Goal: Task Accomplishment & Management: Use online tool/utility

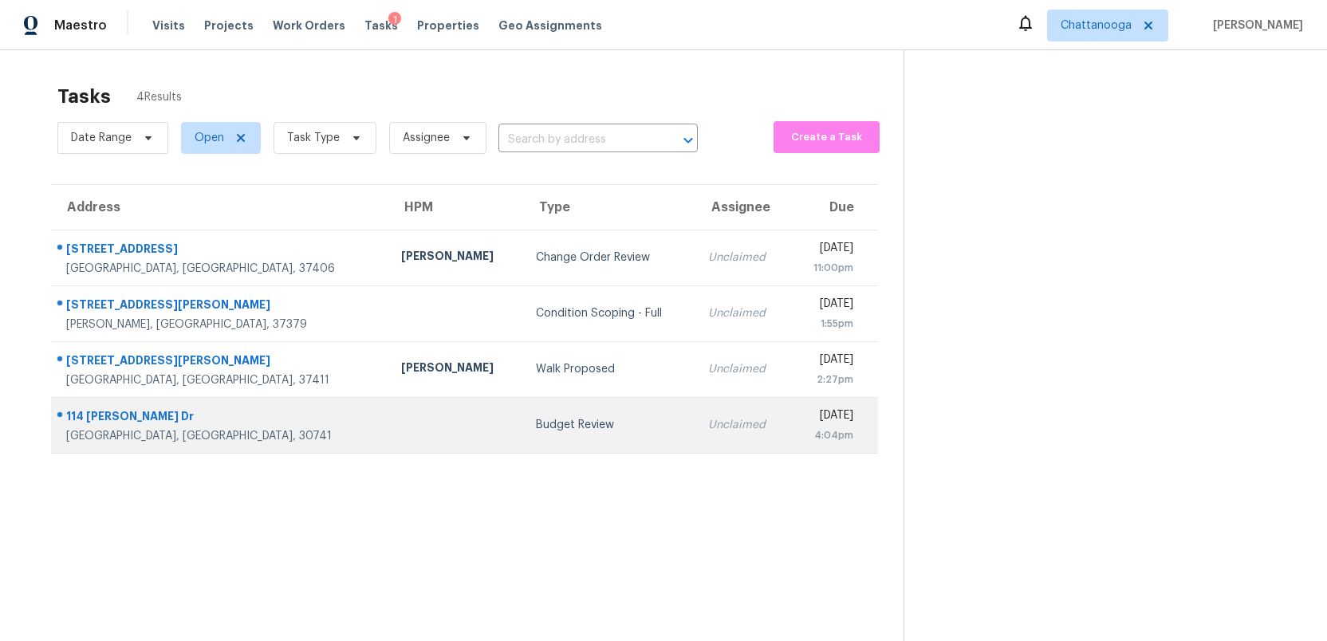
click at [523, 411] on td "Budget Review" at bounding box center [609, 425] width 172 height 56
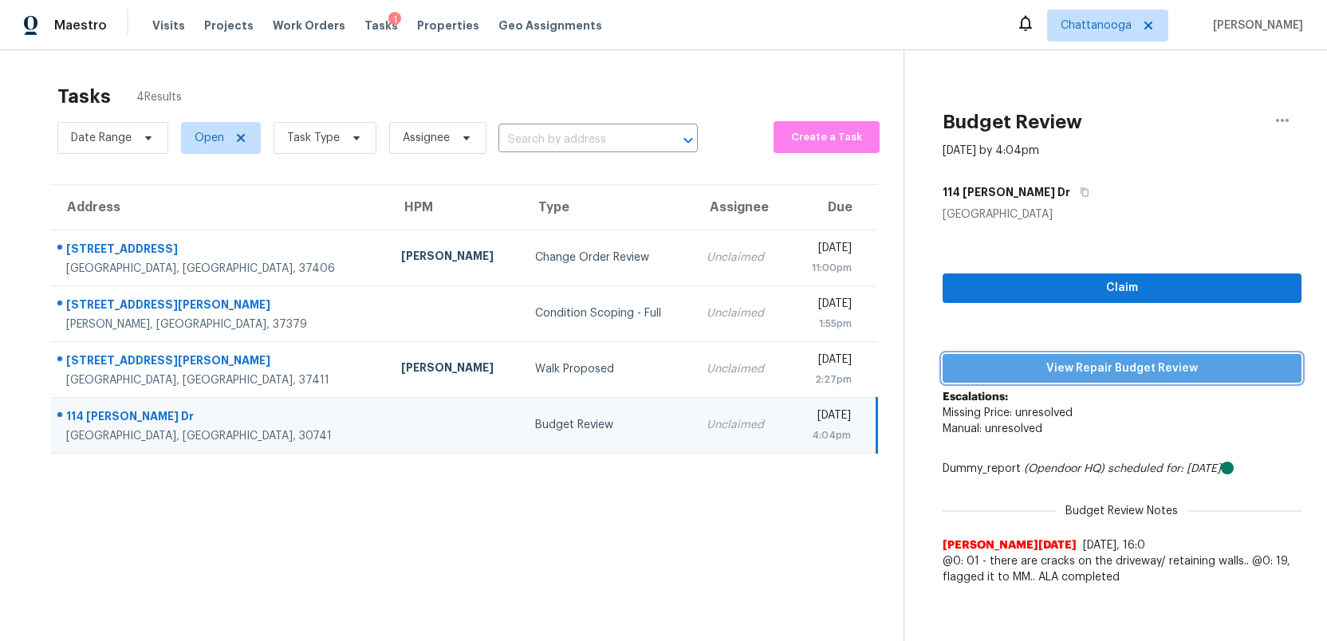
click at [1090, 366] on span "View Repair Budget Review" at bounding box center [1122, 369] width 333 height 20
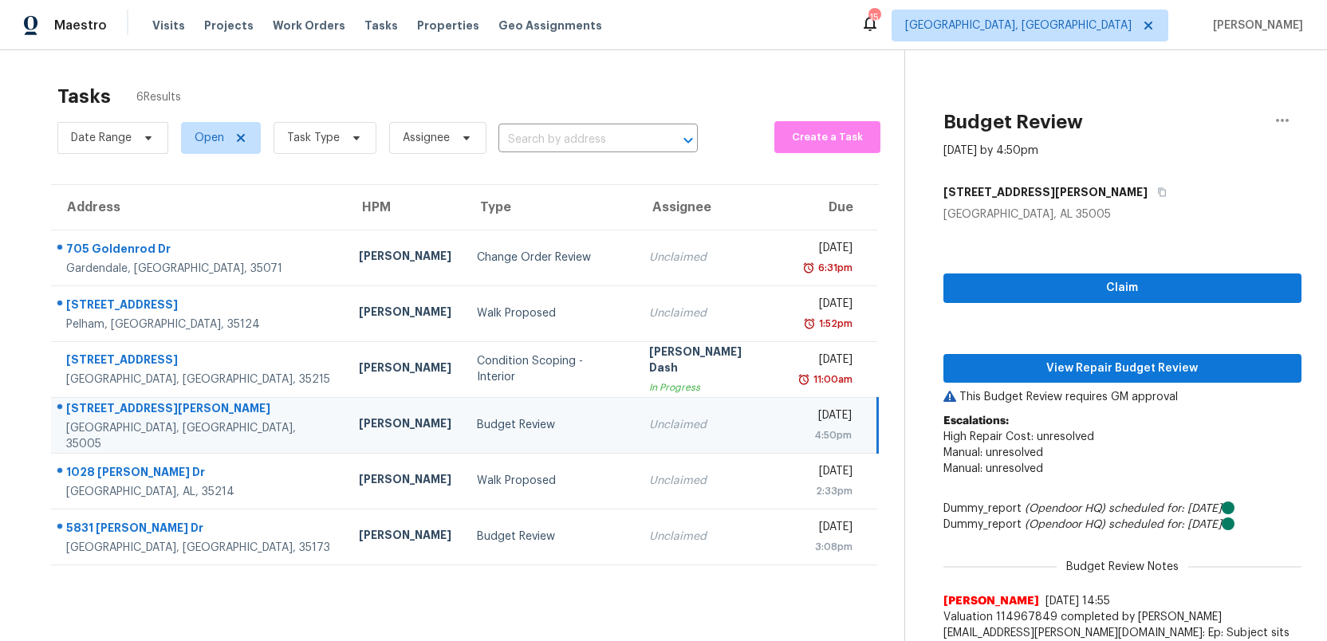
scroll to position [50, 0]
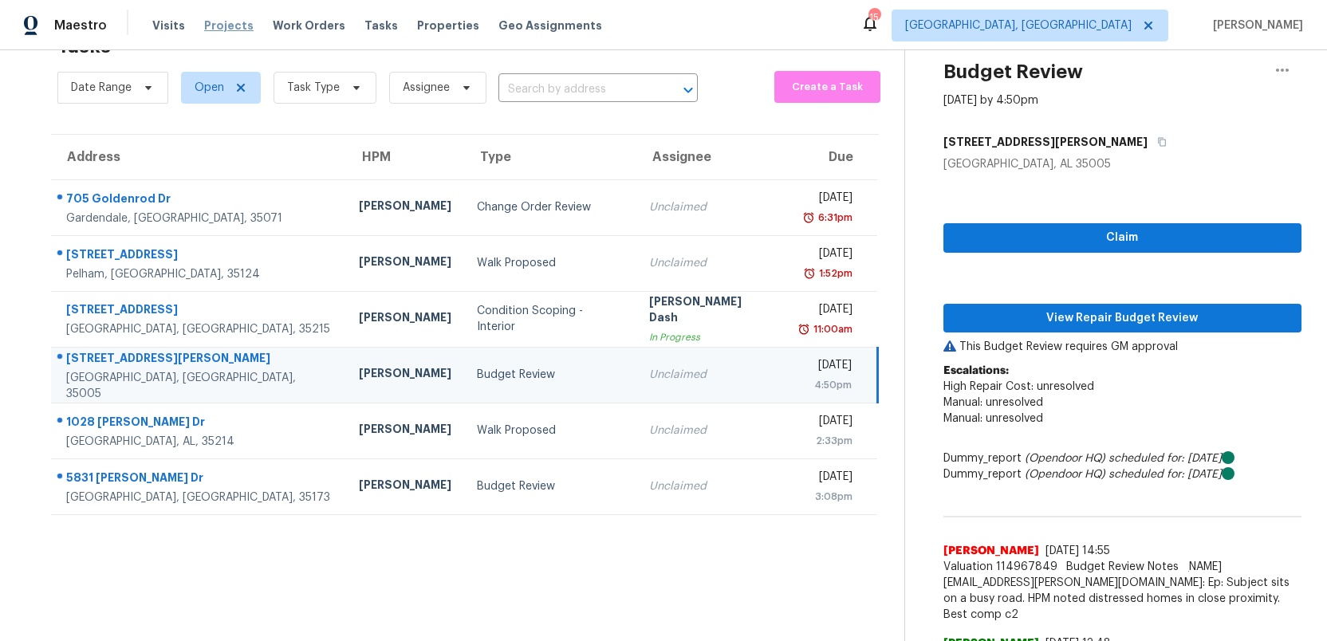
click at [210, 20] on span "Projects" at bounding box center [228, 26] width 49 height 16
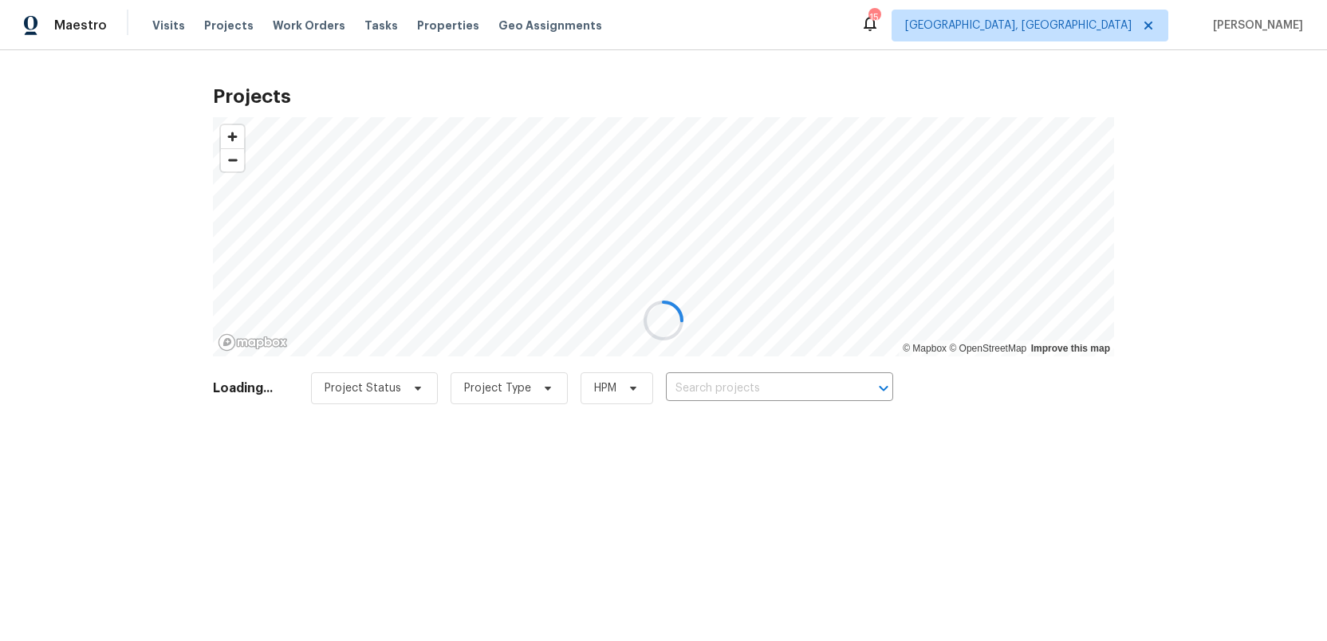
click at [694, 391] on div at bounding box center [663, 320] width 1327 height 641
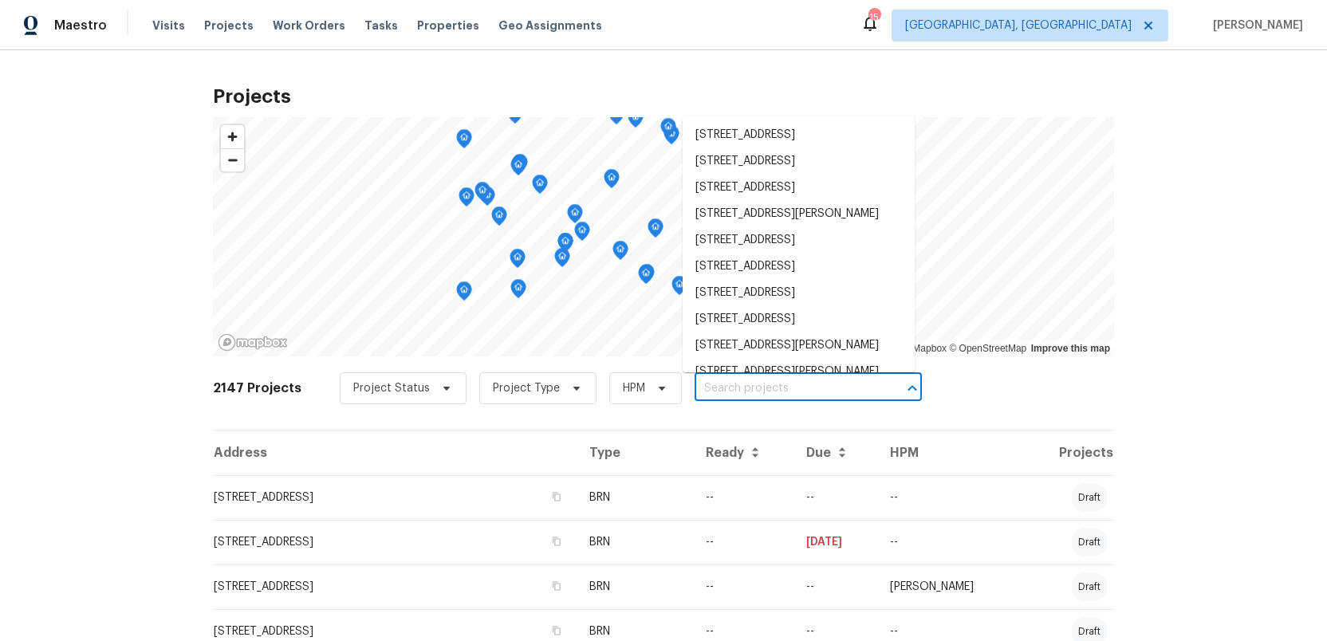
click at [697, 386] on input "text" at bounding box center [786, 388] width 183 height 25
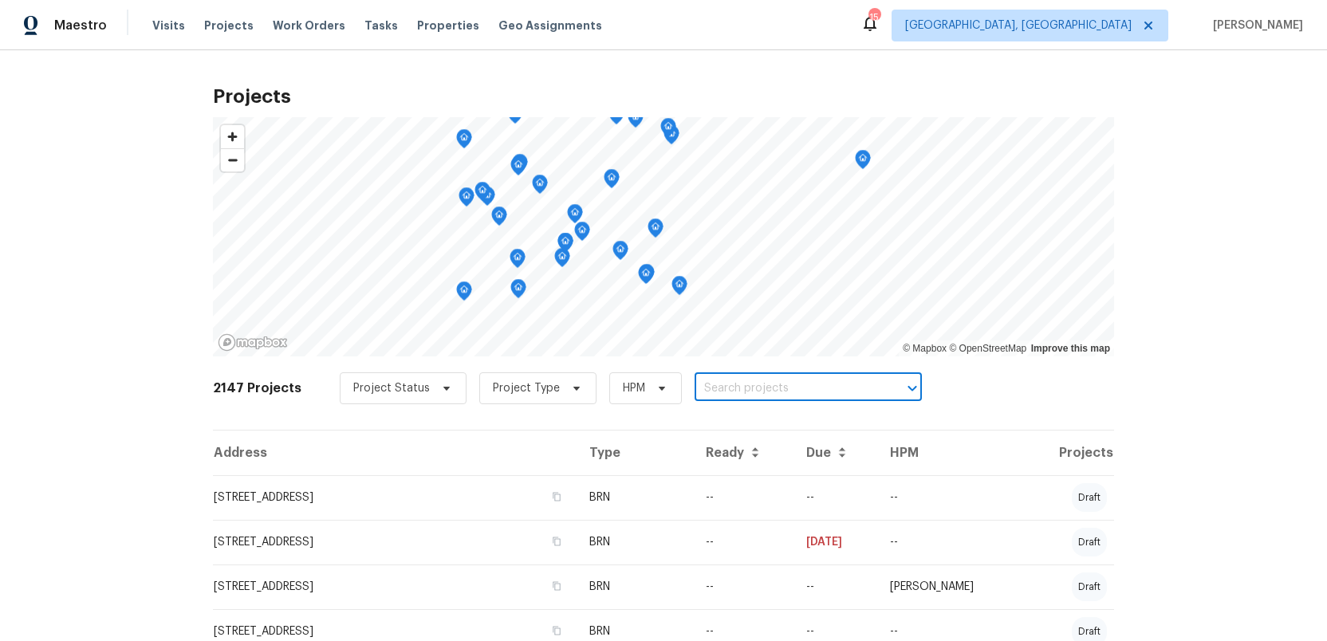
paste input "413 Russet Hill Rd, Hoover, AL 35244"
type input "413 Russet Hill Rd, Hoover, AL 35244"
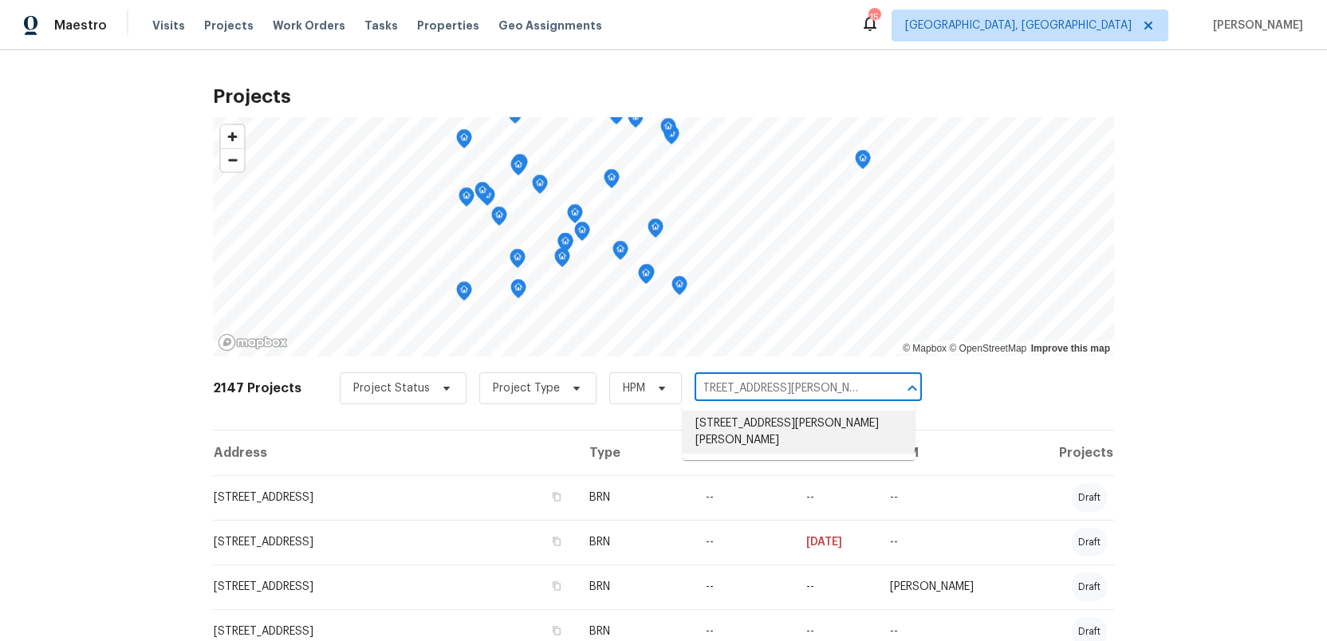
click at [721, 424] on li "413 Russet Hill Rd, Hoover, AL 35244" at bounding box center [799, 432] width 232 height 43
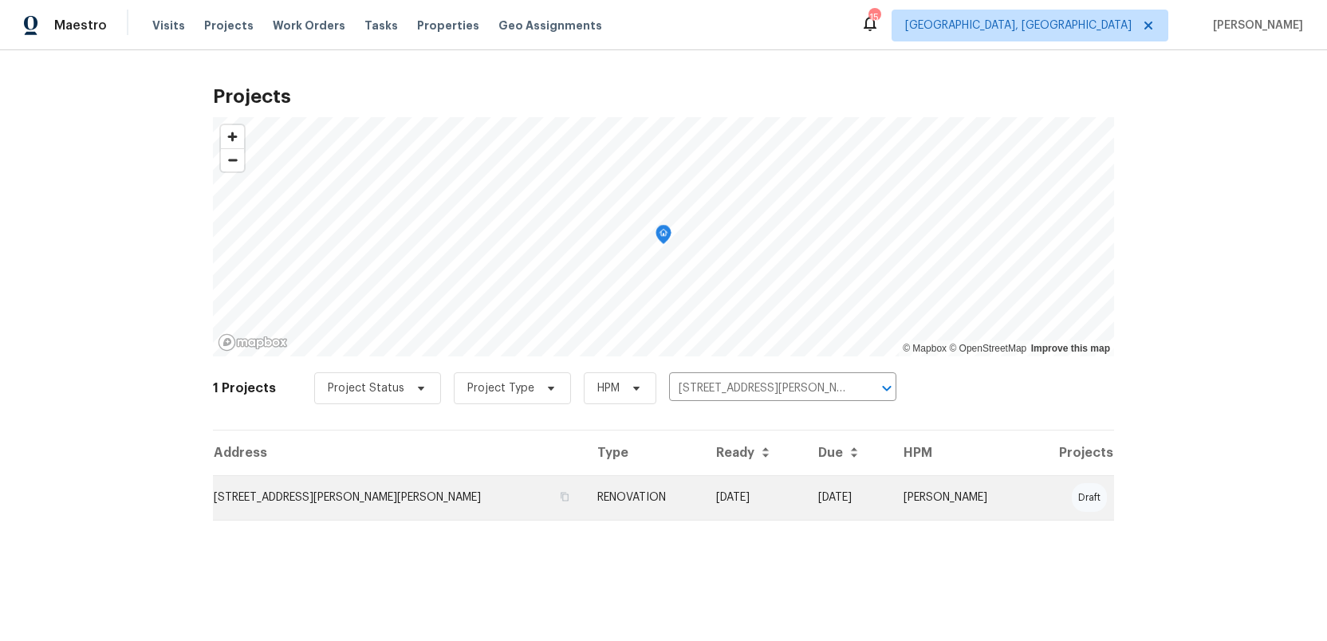
click at [273, 505] on td "413 Russet Hill Rd, Hoover, AL 35244" at bounding box center [399, 497] width 372 height 45
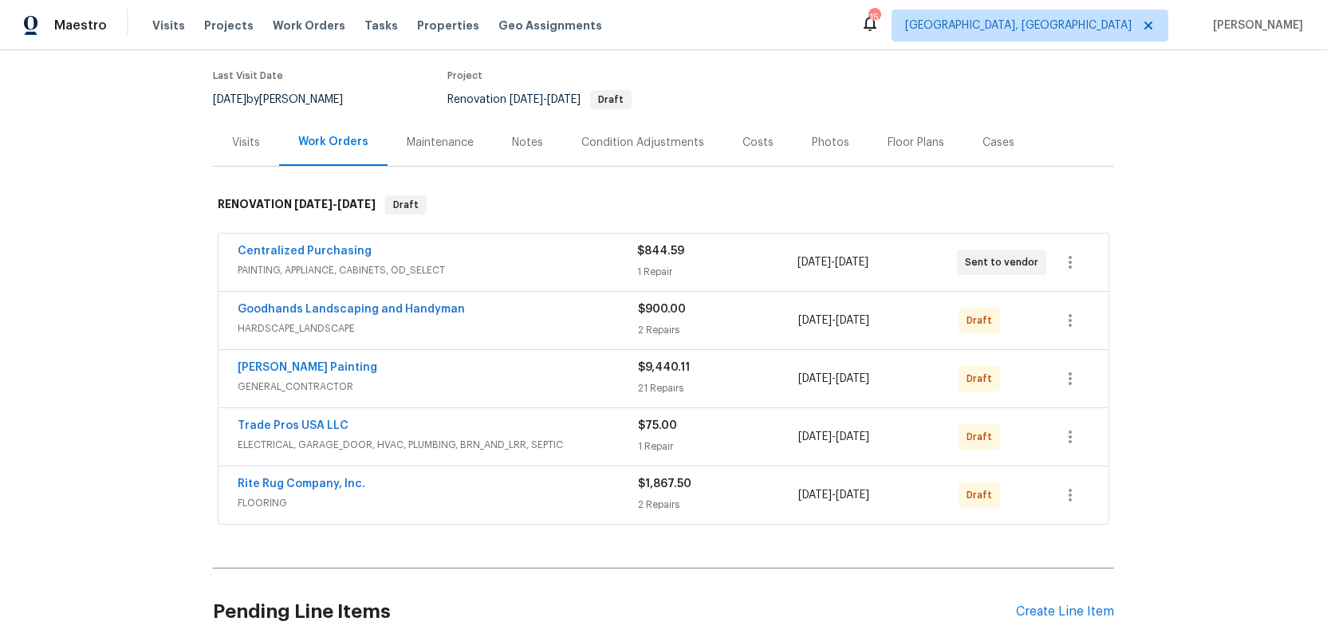
scroll to position [207, 0]
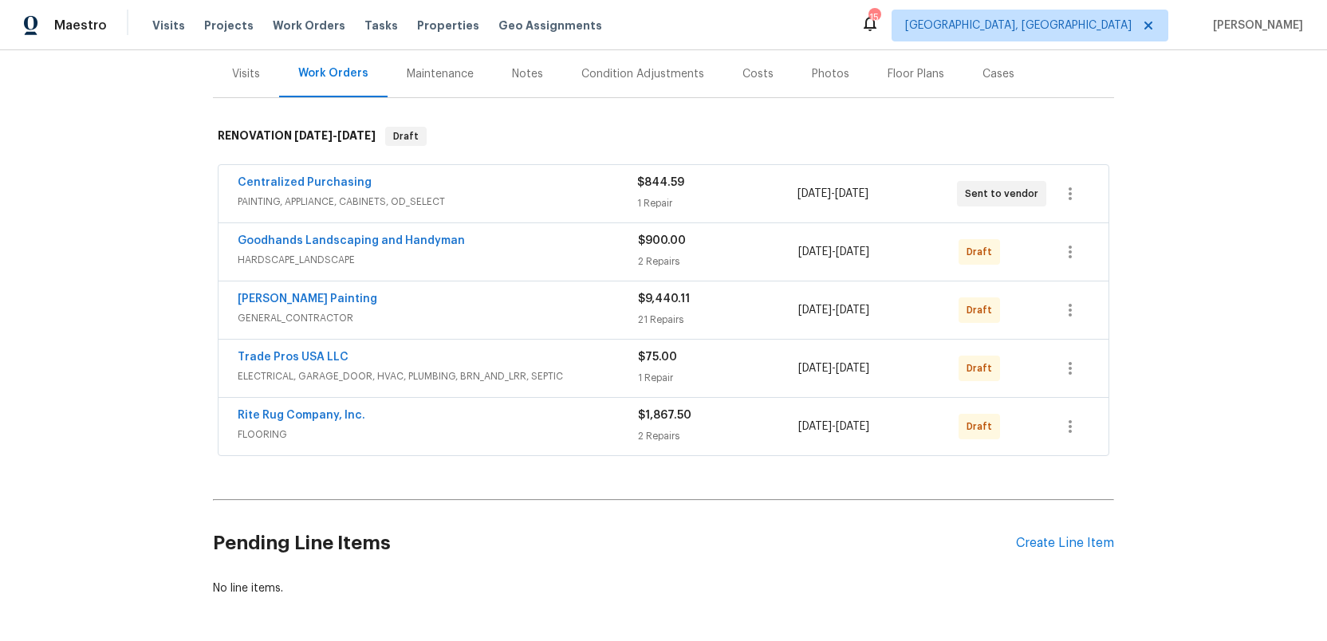
click at [547, 427] on span "FLOORING" at bounding box center [438, 435] width 400 height 16
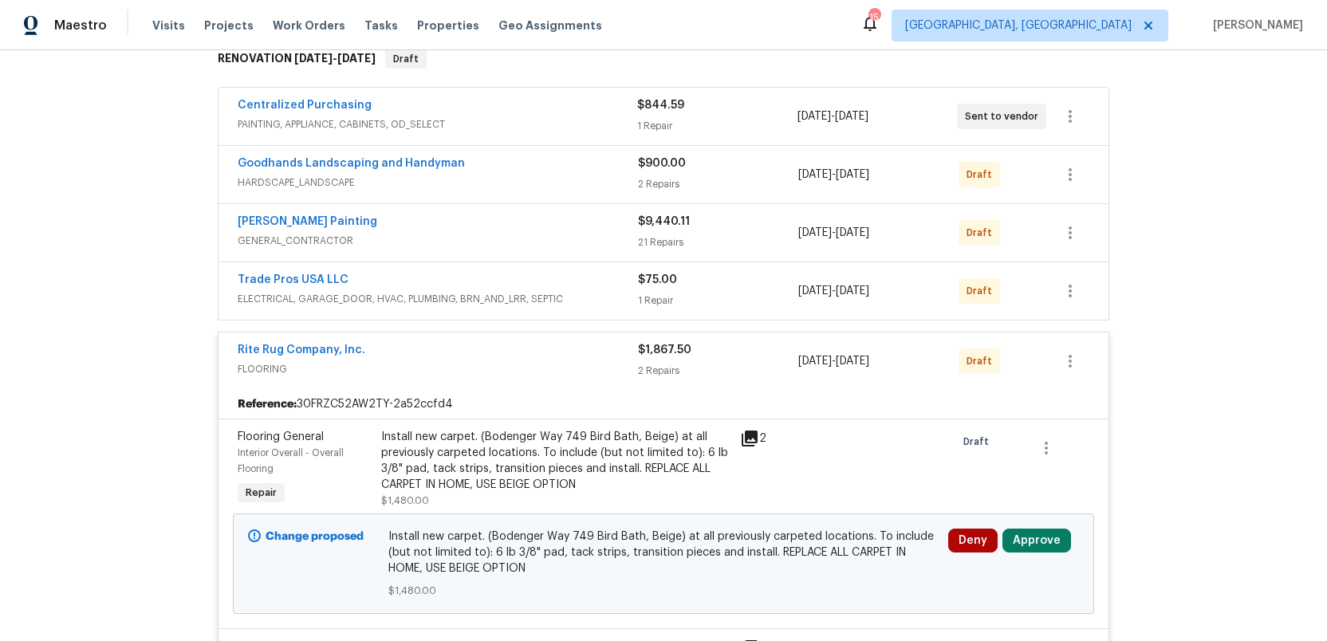
scroll to position [290, 0]
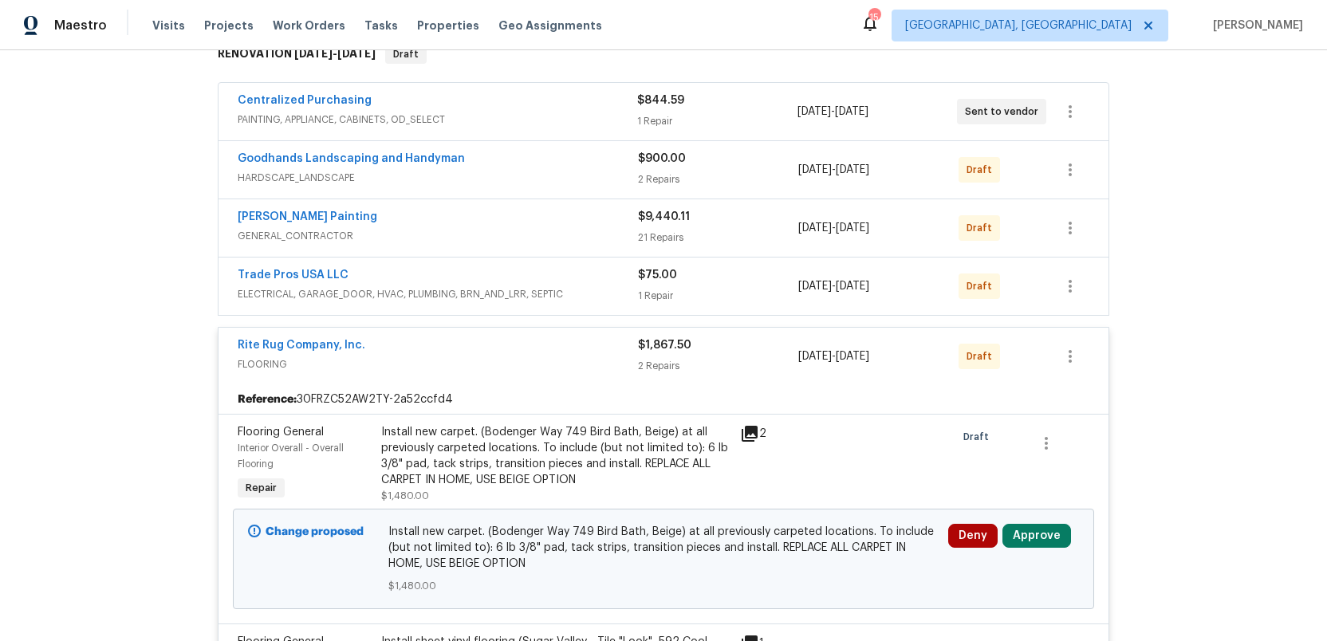
click at [755, 426] on icon at bounding box center [750, 434] width 16 height 16
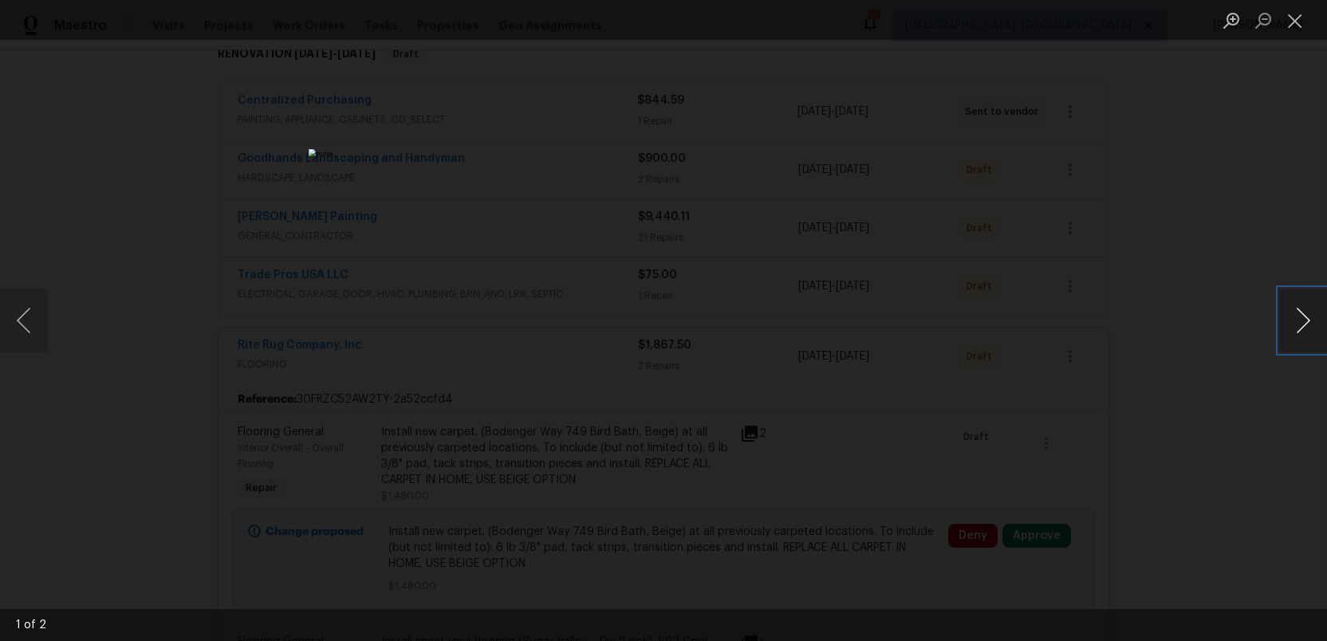
click at [1295, 325] on button "Next image" at bounding box center [1303, 321] width 48 height 64
click at [1296, 28] on button "Close lightbox" at bounding box center [1295, 20] width 32 height 28
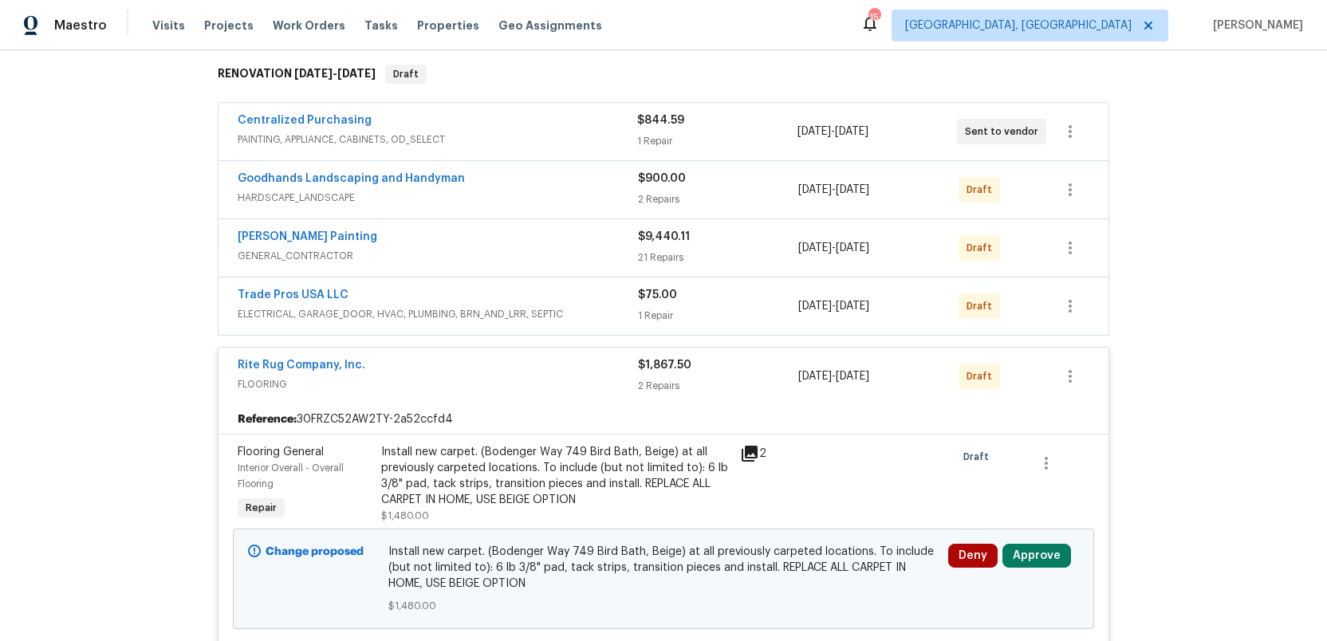
scroll to position [259, 0]
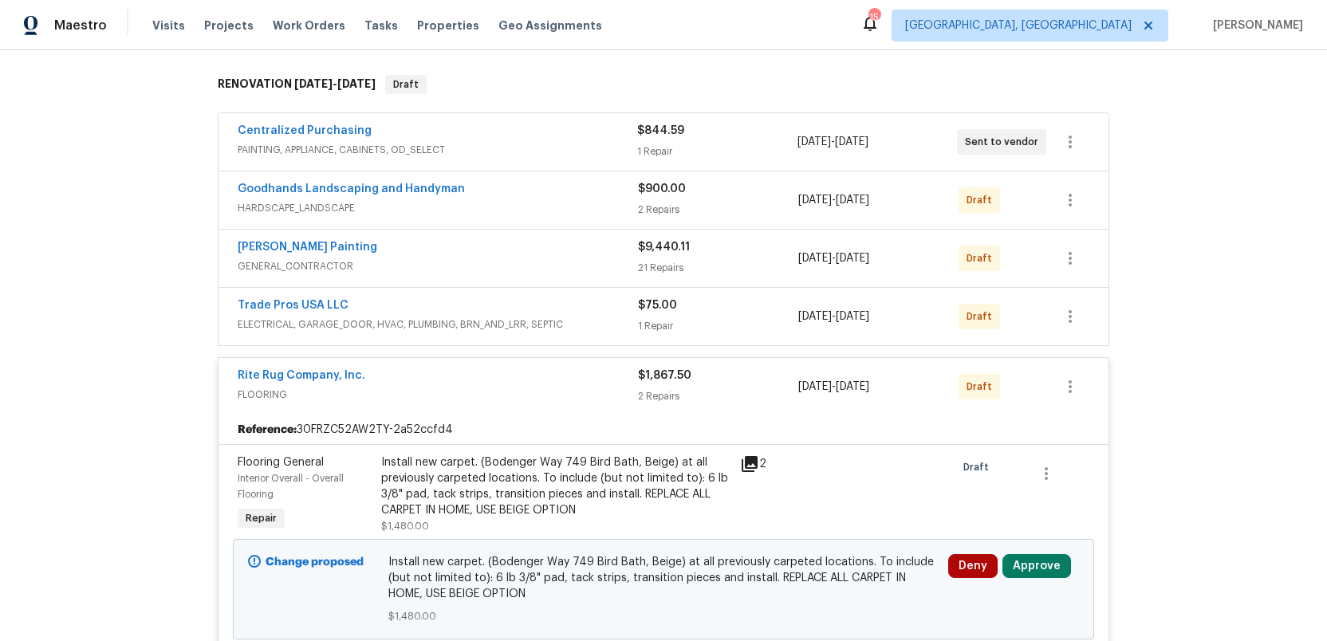
click at [603, 368] on div "Rite Rug Company, Inc." at bounding box center [438, 377] width 400 height 19
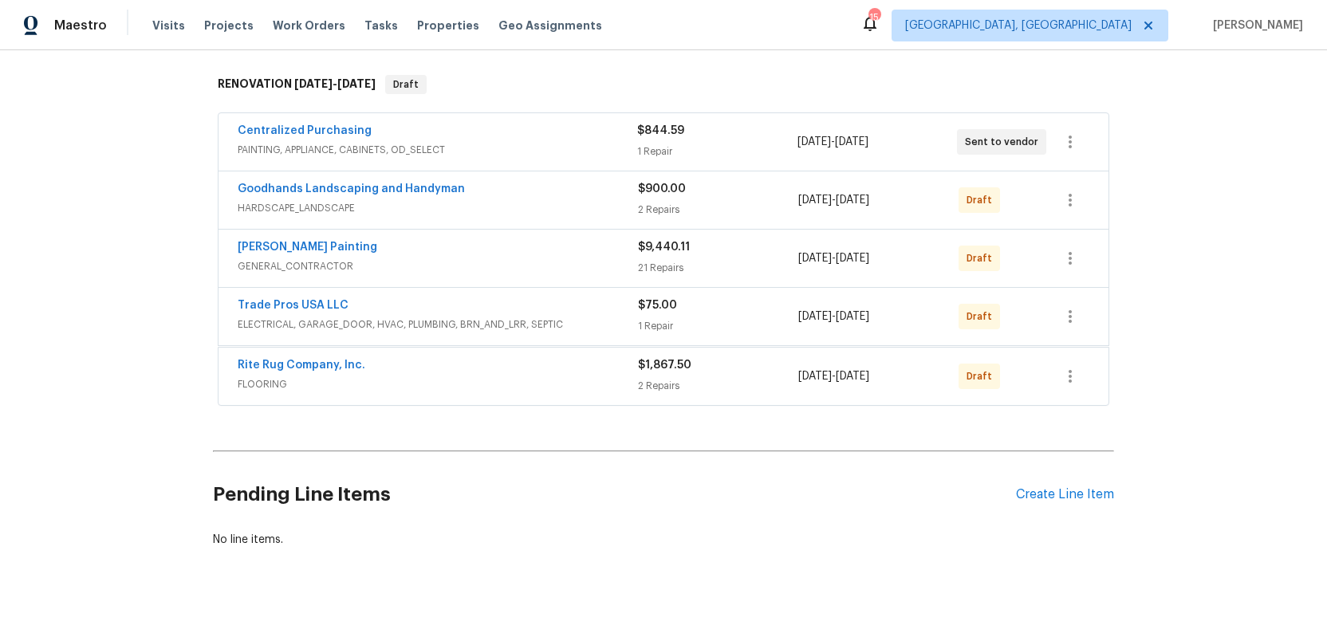
scroll to position [255, 0]
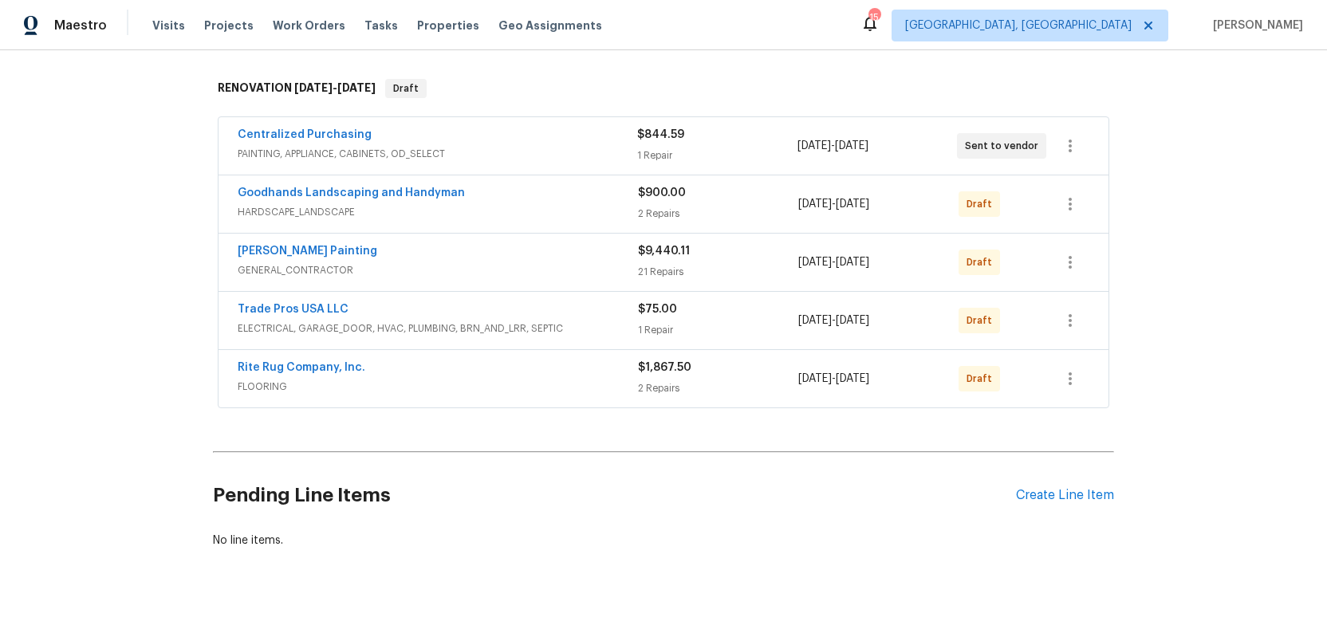
click at [610, 262] on span "GENERAL_CONTRACTOR" at bounding box center [438, 270] width 400 height 16
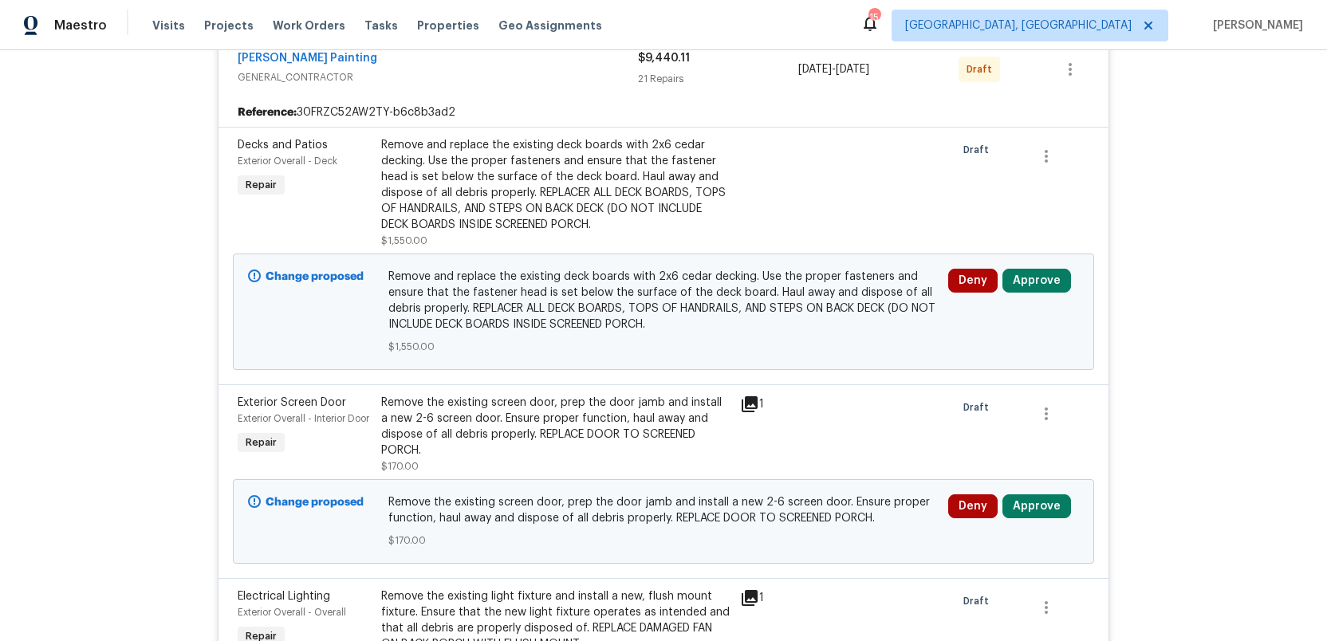
scroll to position [462, 0]
click at [750, 395] on icon at bounding box center [750, 403] width 16 height 16
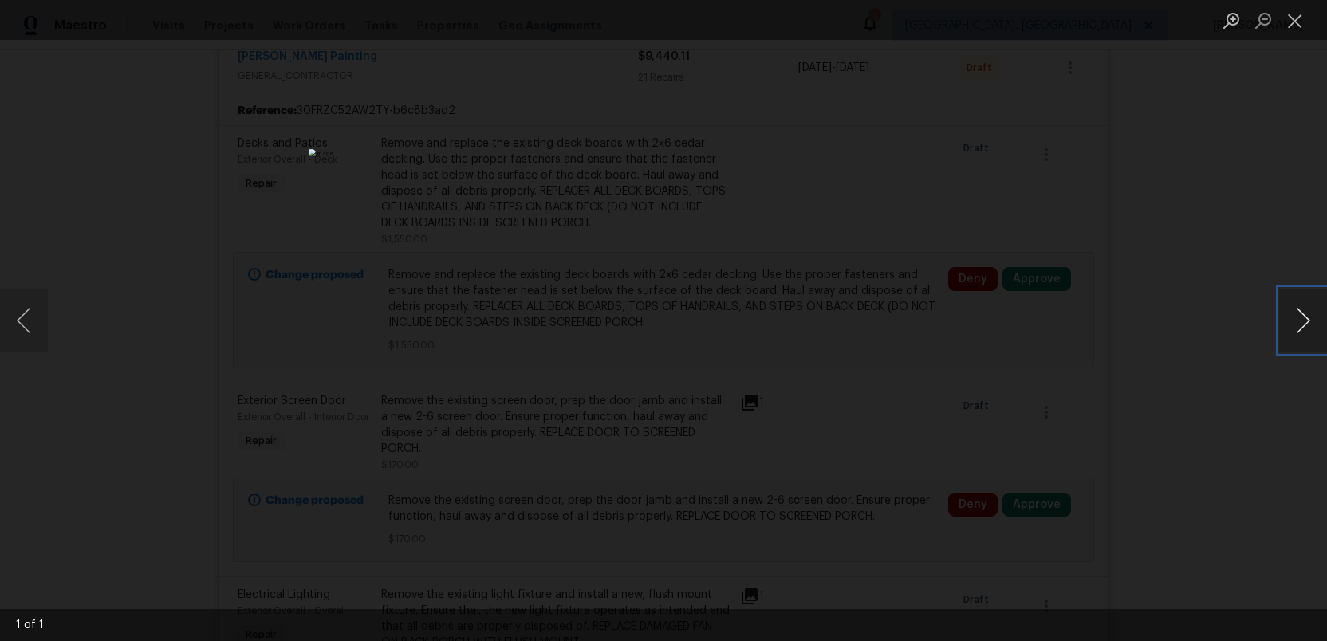
click at [1302, 329] on button "Next image" at bounding box center [1303, 321] width 48 height 64
click at [1298, 26] on button "Close lightbox" at bounding box center [1295, 20] width 32 height 28
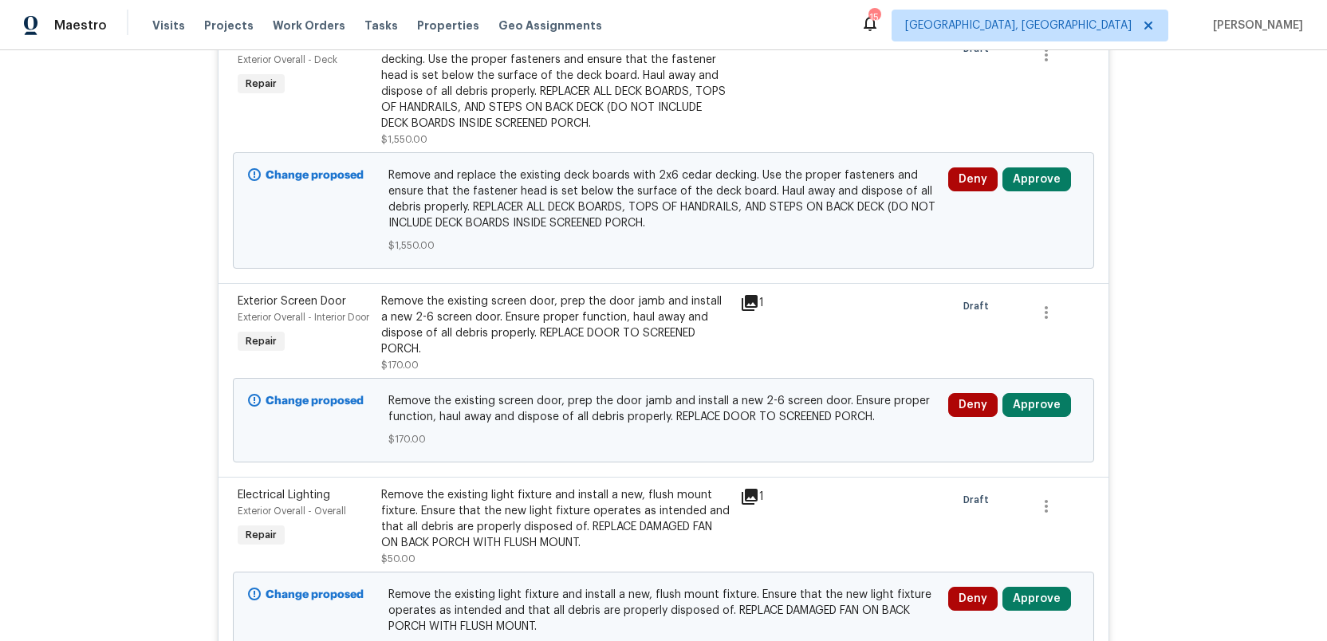
scroll to position [571, 0]
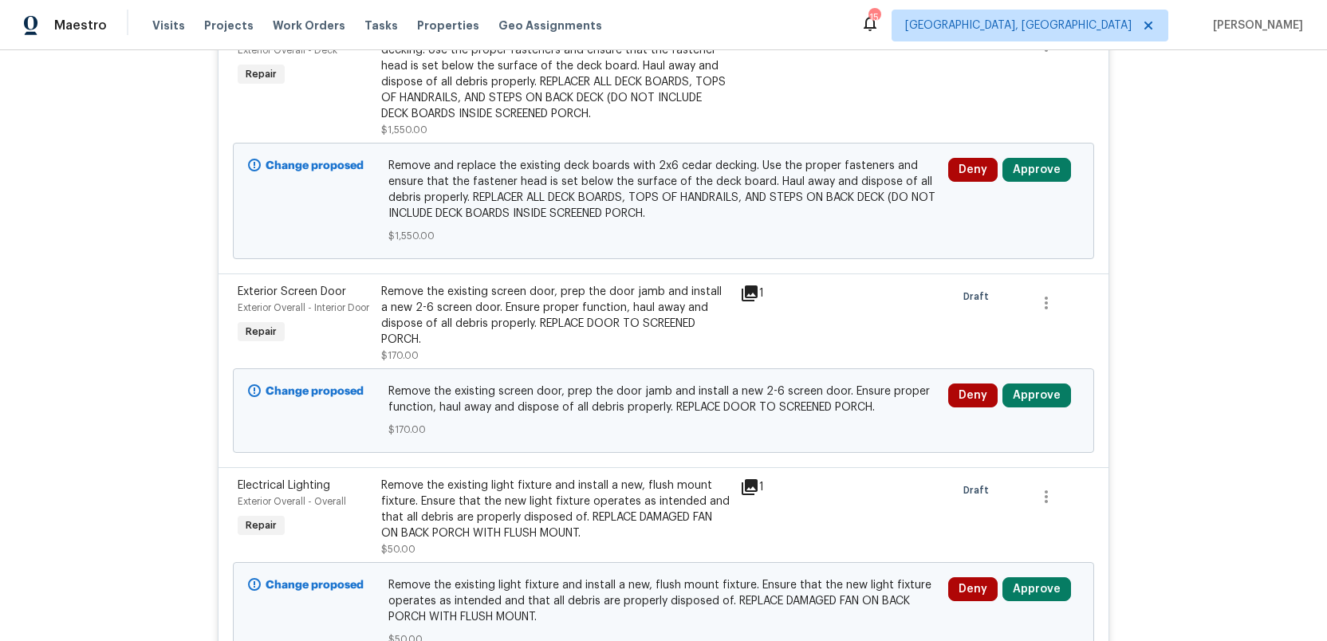
click at [750, 286] on icon at bounding box center [750, 294] width 16 height 16
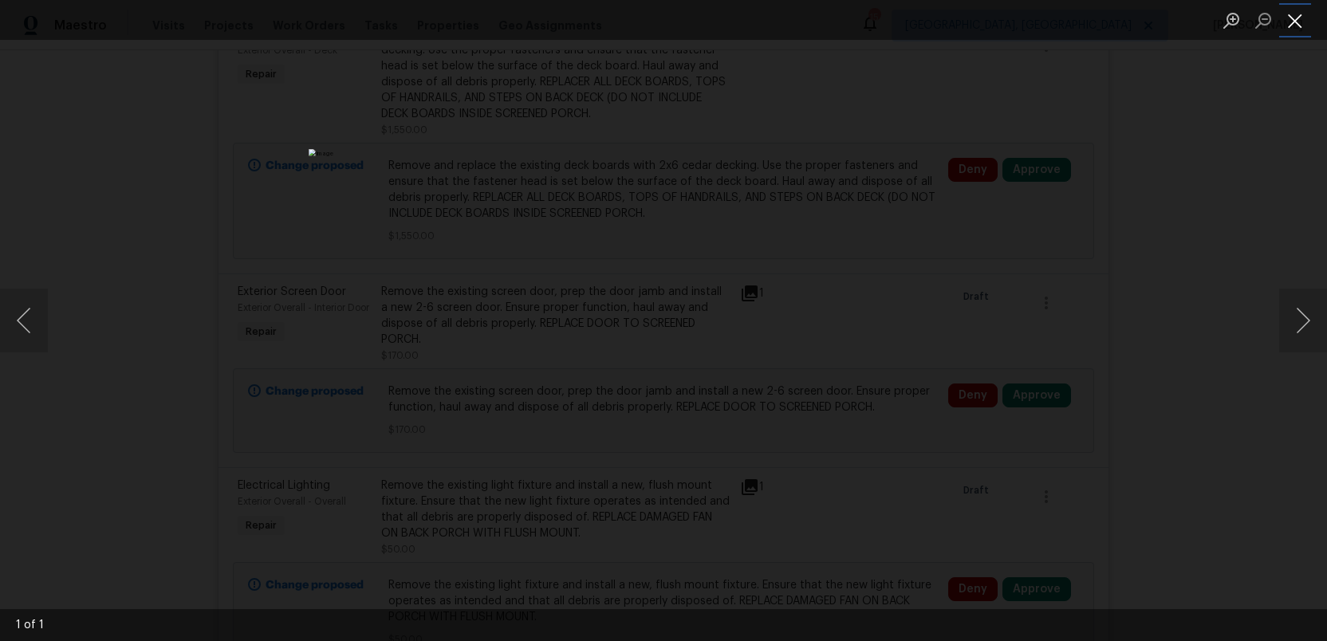
click at [1294, 24] on button "Close lightbox" at bounding box center [1295, 20] width 32 height 28
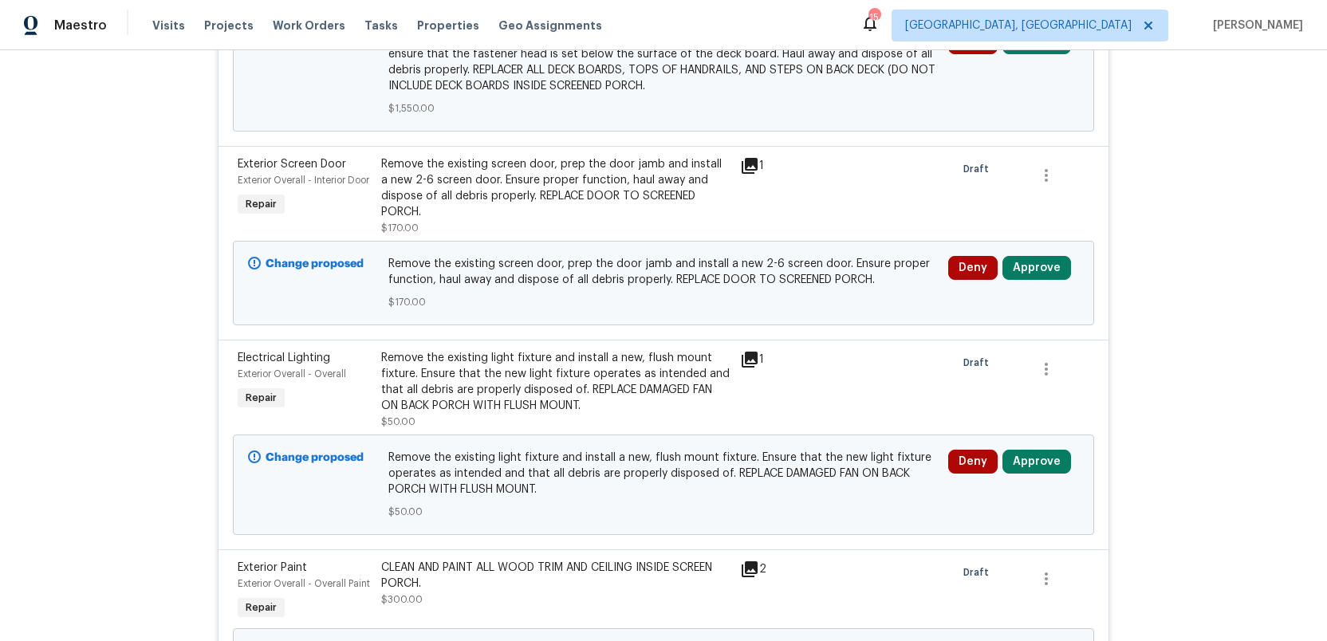
scroll to position [701, 0]
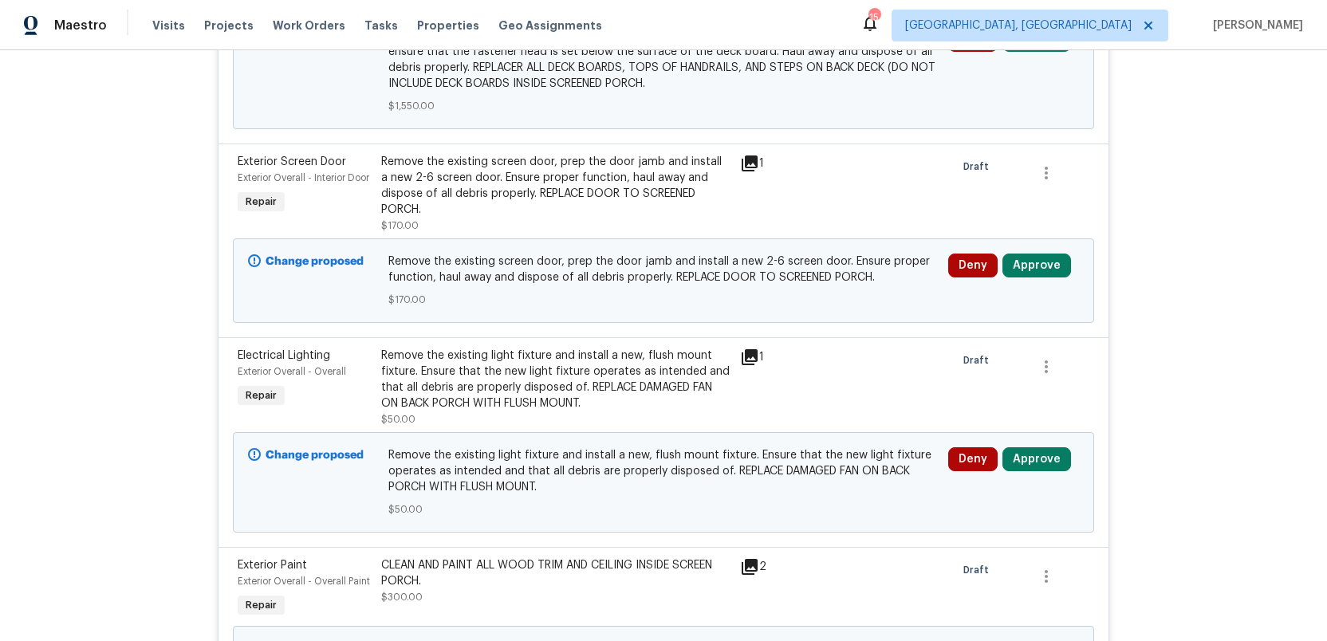
click at [750, 349] on icon at bounding box center [750, 357] width 16 height 16
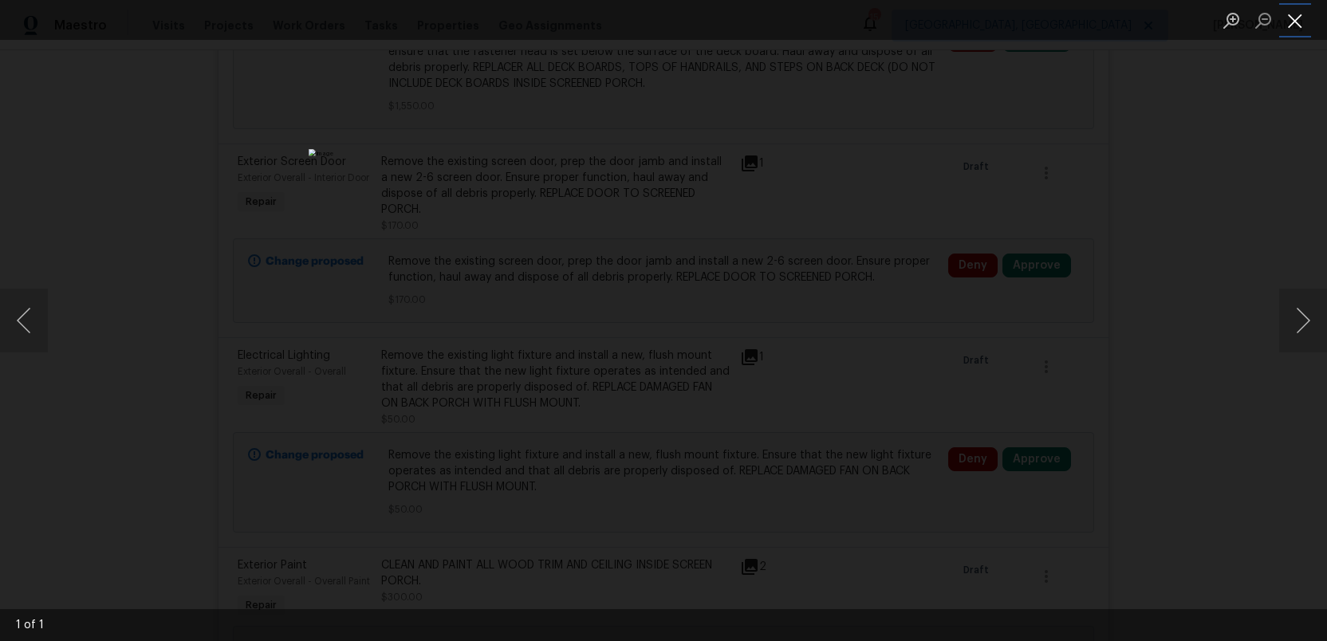
click at [1292, 19] on button "Close lightbox" at bounding box center [1295, 20] width 32 height 28
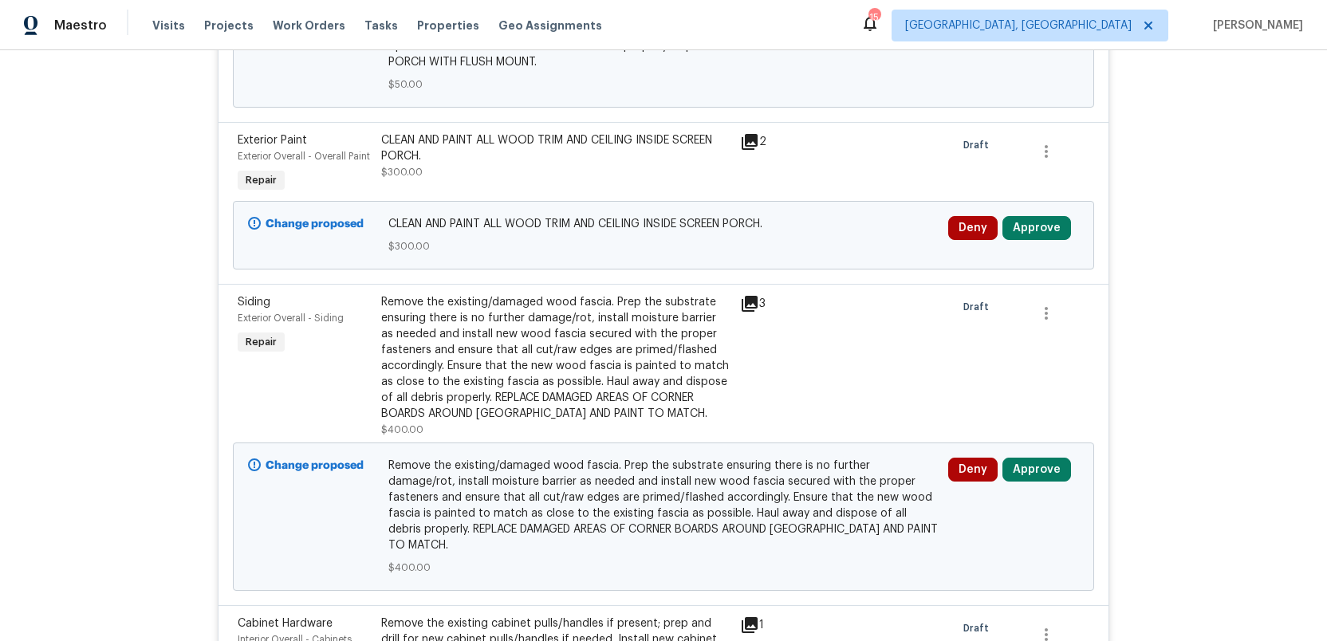
scroll to position [1125, 0]
click at [753, 297] on icon at bounding box center [750, 305] width 16 height 16
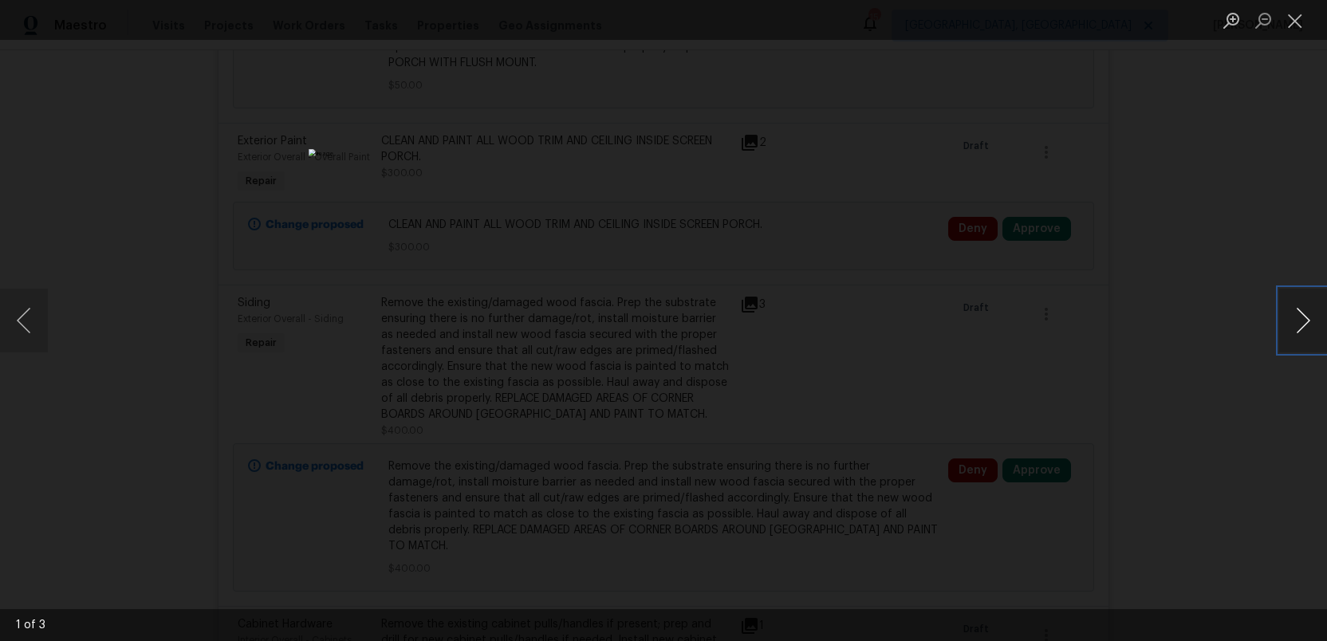
click at [1310, 327] on button "Next image" at bounding box center [1303, 321] width 48 height 64
click at [1288, 18] on button "Close lightbox" at bounding box center [1295, 20] width 32 height 28
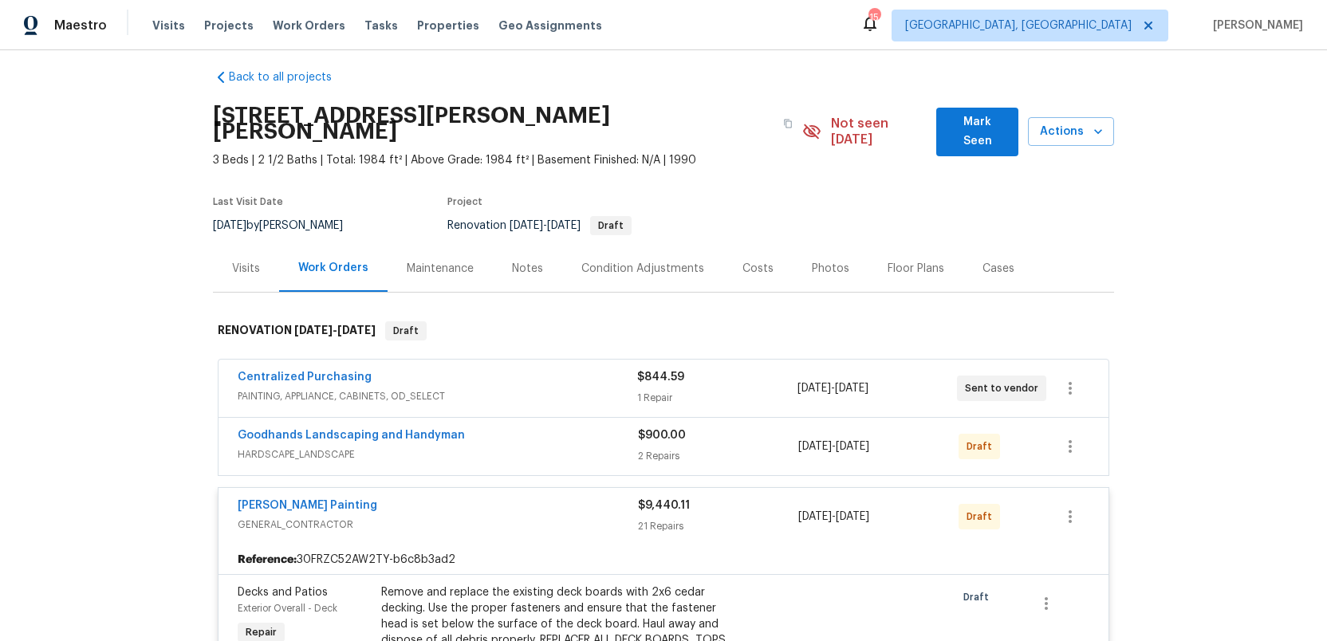
scroll to position [0, 0]
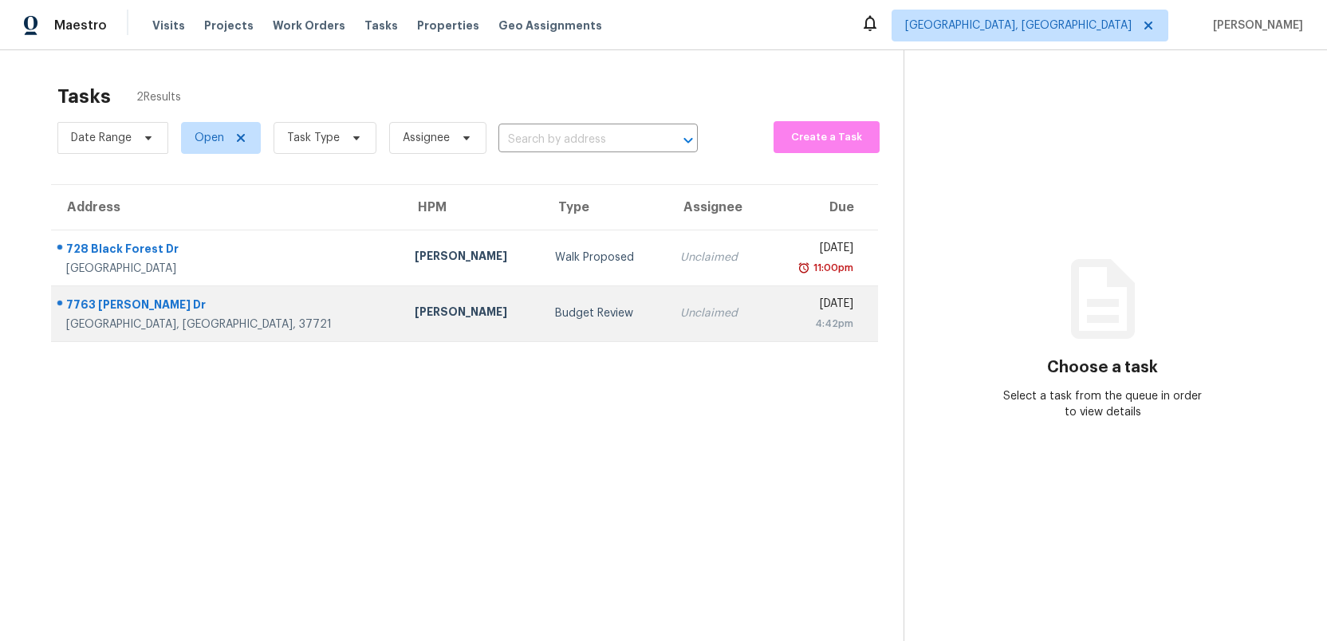
click at [555, 317] on div "Budget Review" at bounding box center [604, 313] width 99 height 16
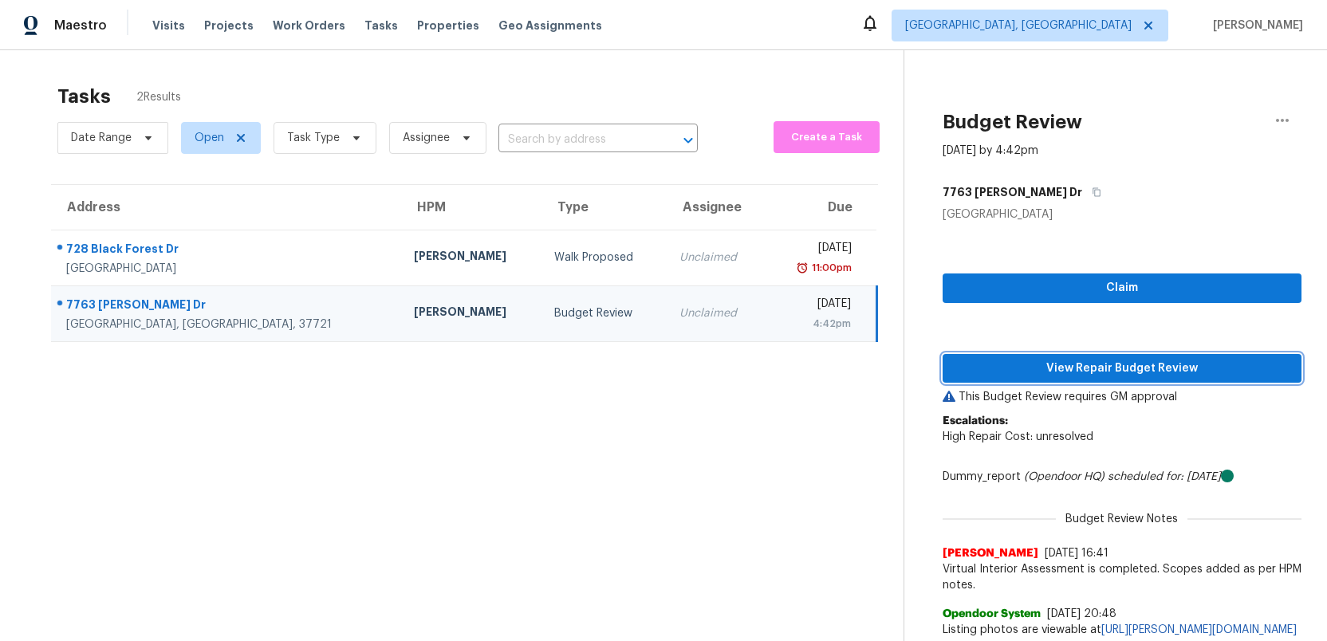
click at [1069, 372] on span "View Repair Budget Review" at bounding box center [1122, 369] width 333 height 20
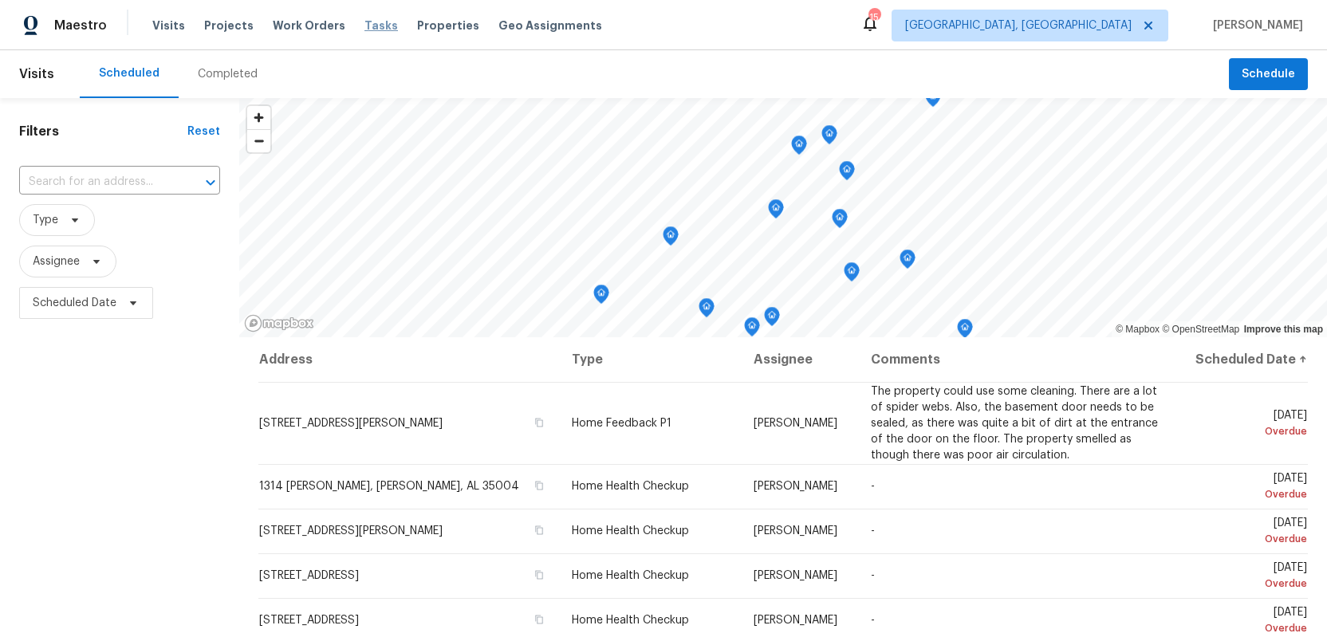
click at [365, 28] on span "Tasks" at bounding box center [381, 25] width 33 height 11
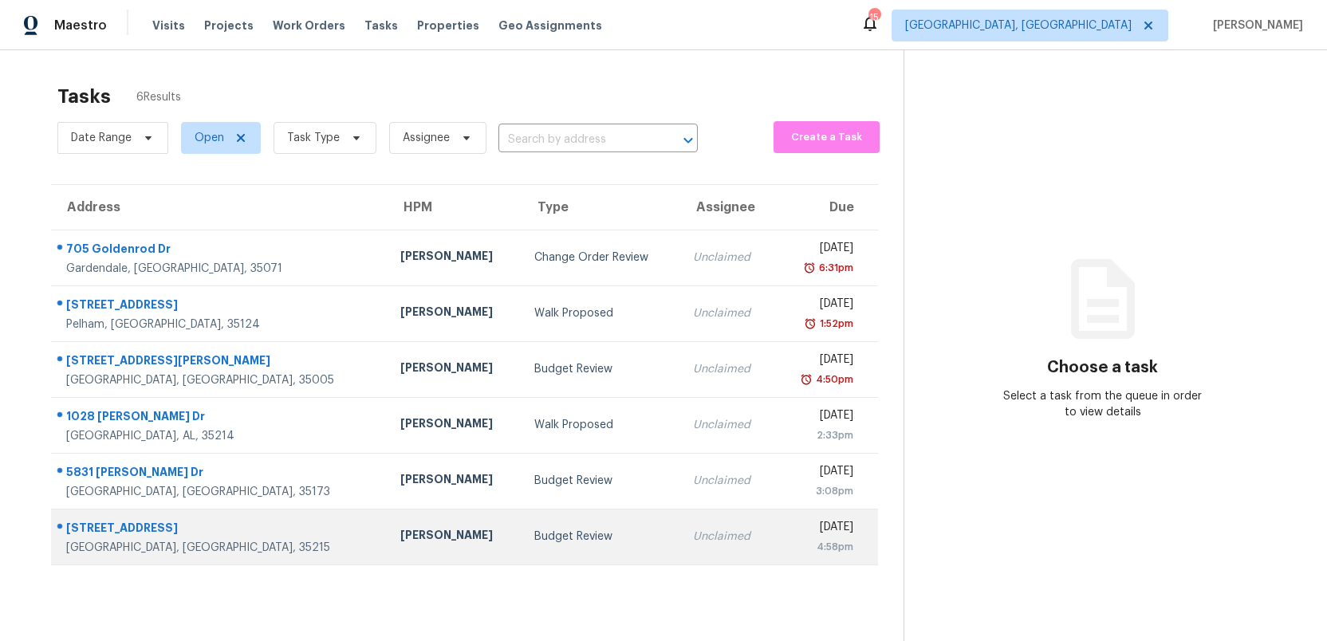
click at [522, 547] on td "Budget Review" at bounding box center [601, 537] width 159 height 56
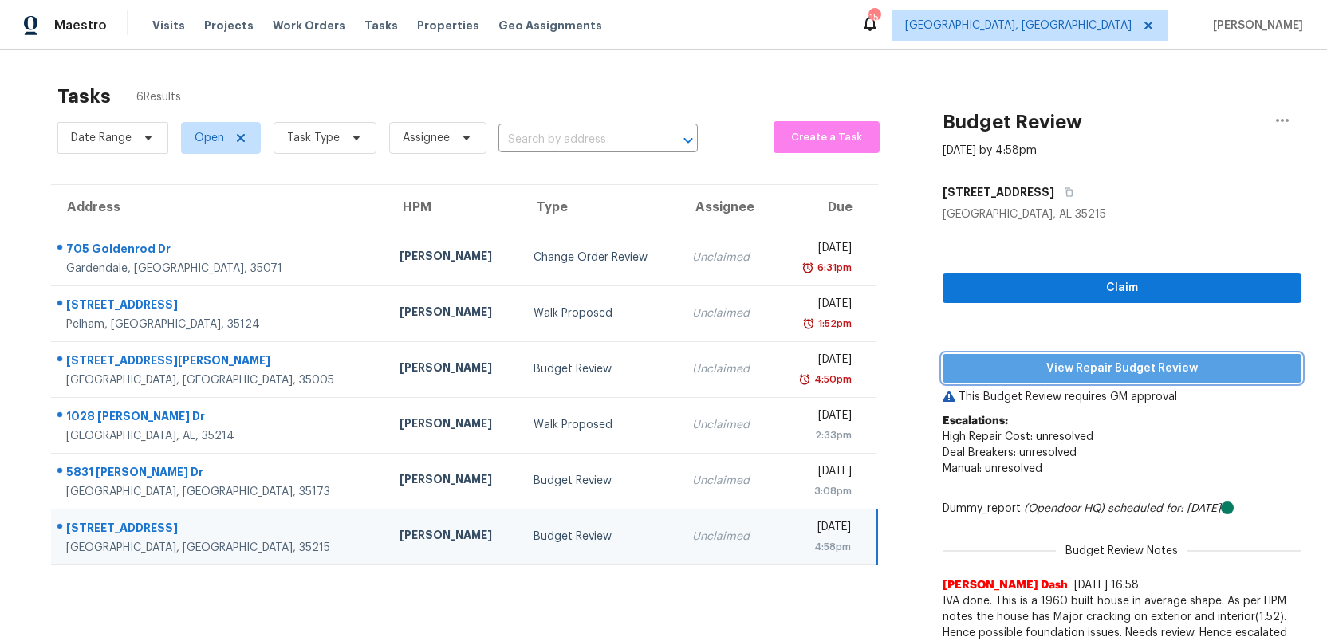
click at [1082, 365] on span "View Repair Budget Review" at bounding box center [1122, 369] width 333 height 20
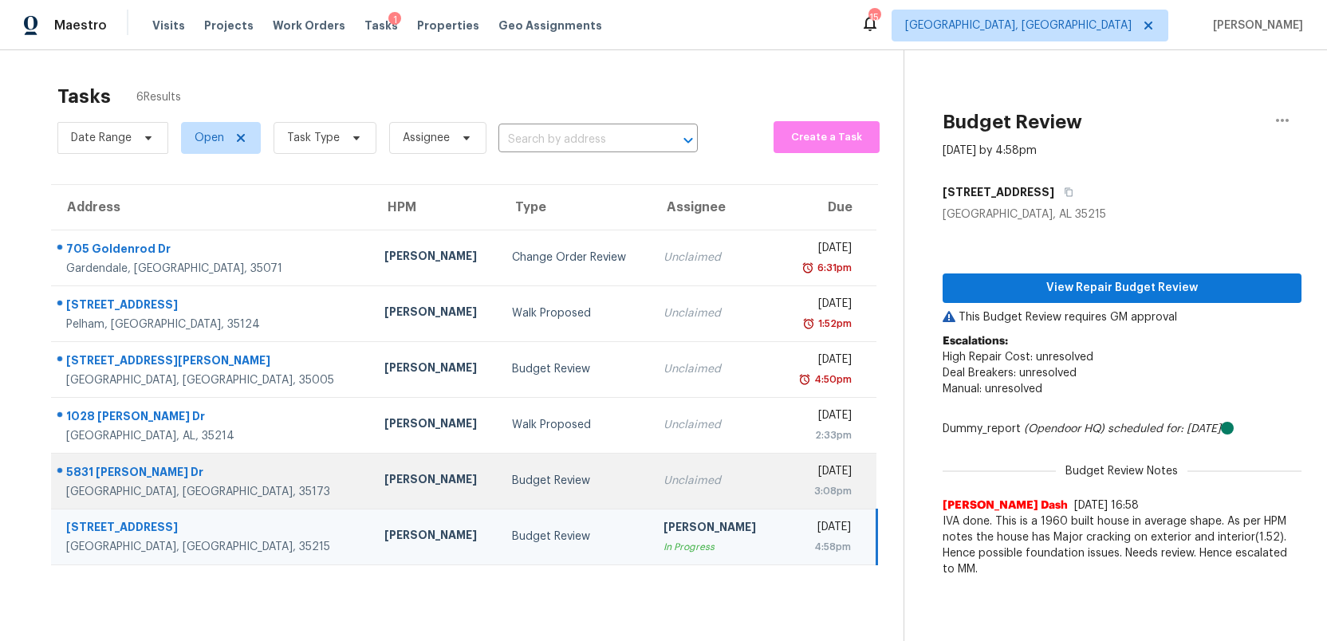
click at [544, 485] on div "Budget Review" at bounding box center [575, 481] width 126 height 16
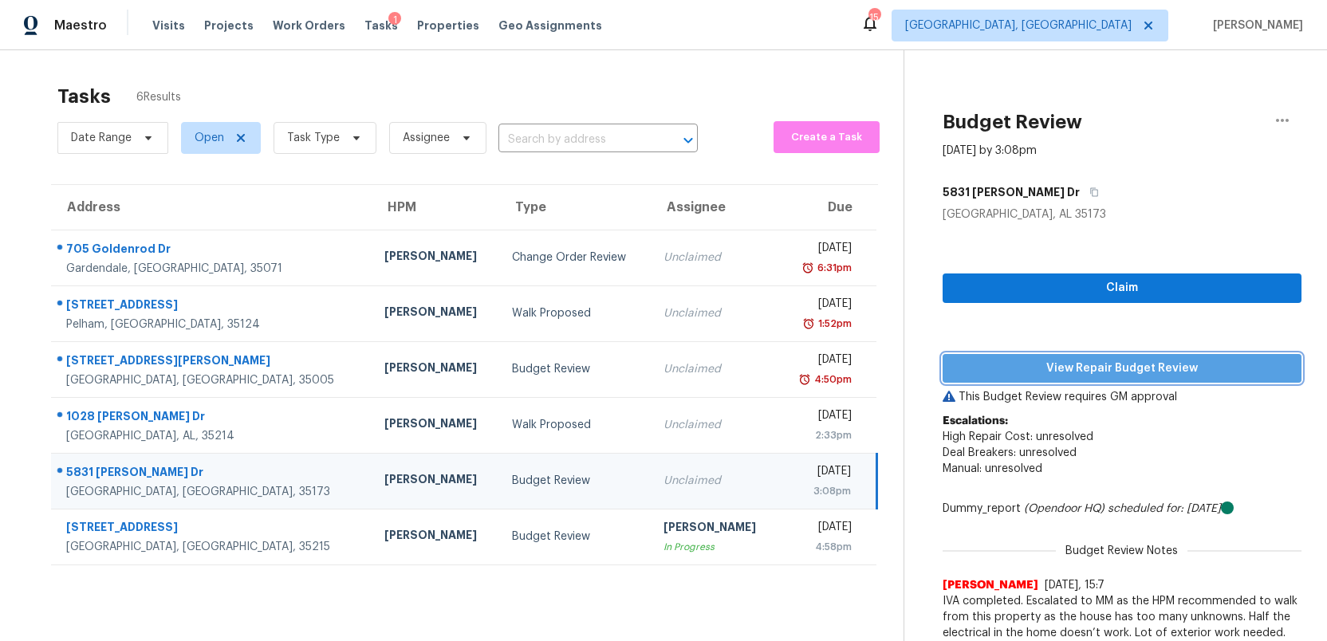
click at [1056, 371] on span "View Repair Budget Review" at bounding box center [1122, 369] width 333 height 20
